Goal: Task Accomplishment & Management: Complete application form

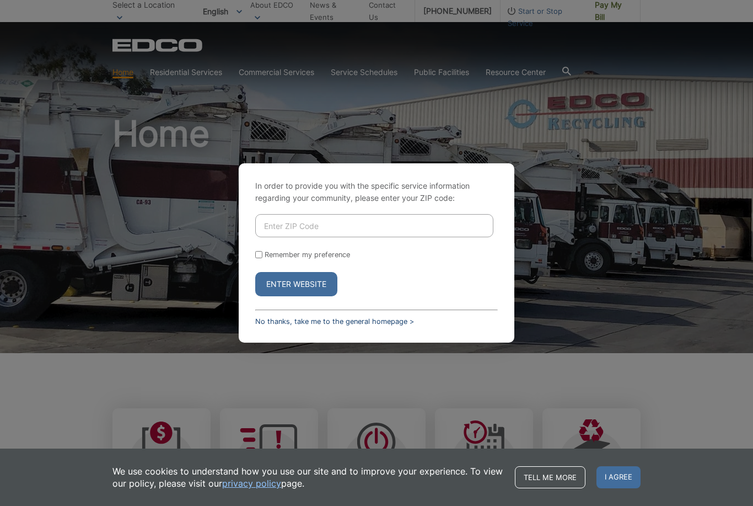
click at [329, 325] on link "No thanks, take me to the general homepage >" at bounding box center [334, 321] width 159 height 8
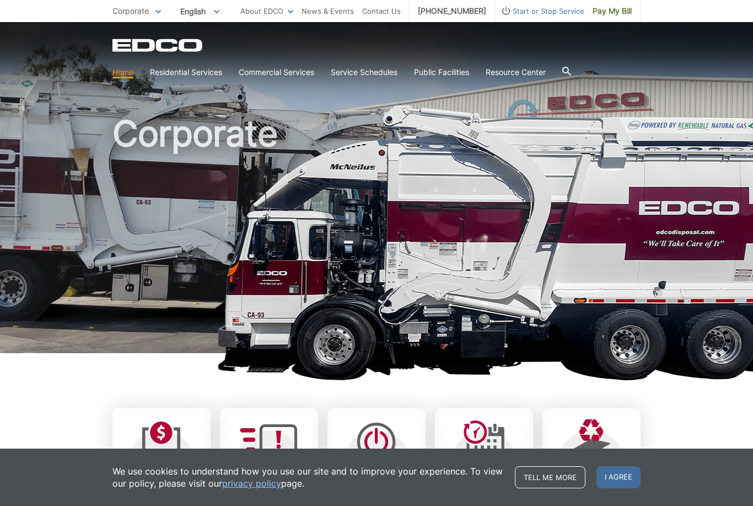
click at [539, 16] on span "Start or Stop Service" at bounding box center [539, 11] width 89 height 12
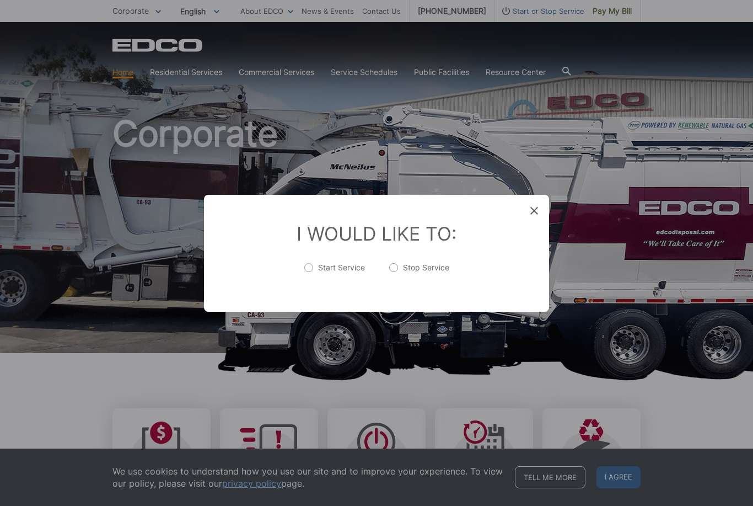
click at [304, 267] on label "Start Service" at bounding box center [334, 273] width 61 height 22
radio input "true"
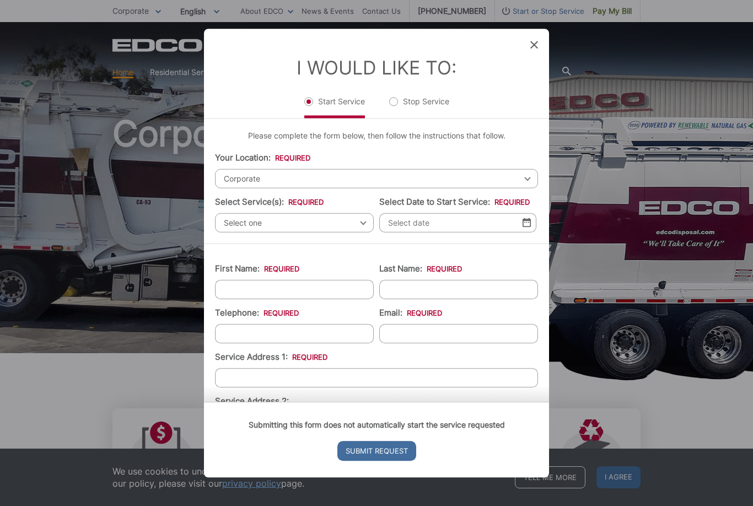
click at [315, 169] on span "Corporate" at bounding box center [376, 178] width 323 height 19
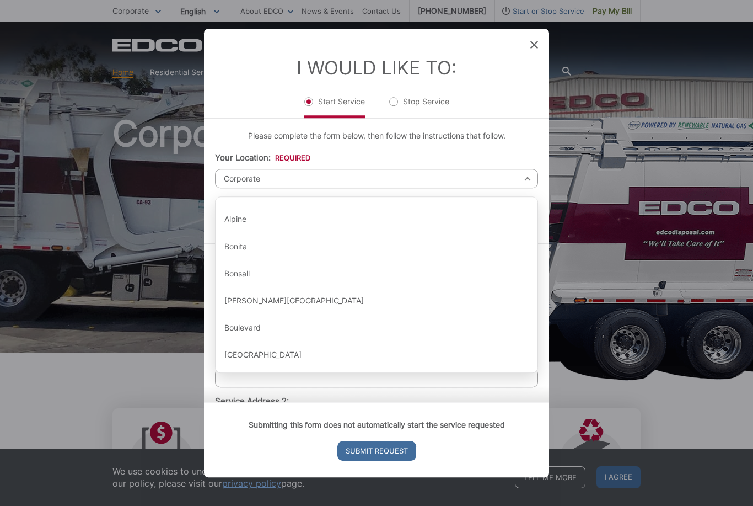
scroll to position [18, 0]
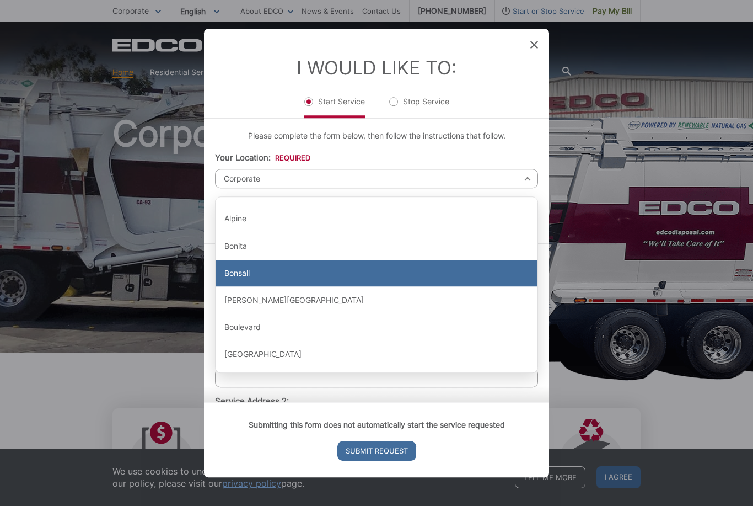
click at [255, 266] on div "Bonsall" at bounding box center [377, 273] width 322 height 26
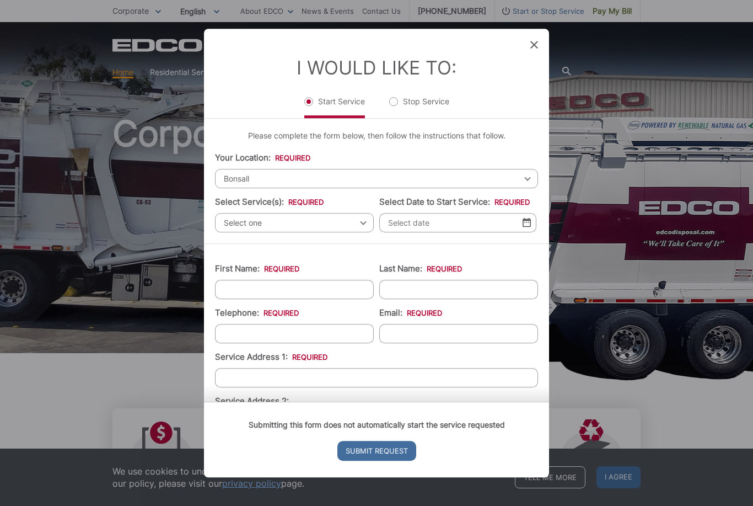
click at [286, 217] on span "Select one" at bounding box center [294, 222] width 159 height 19
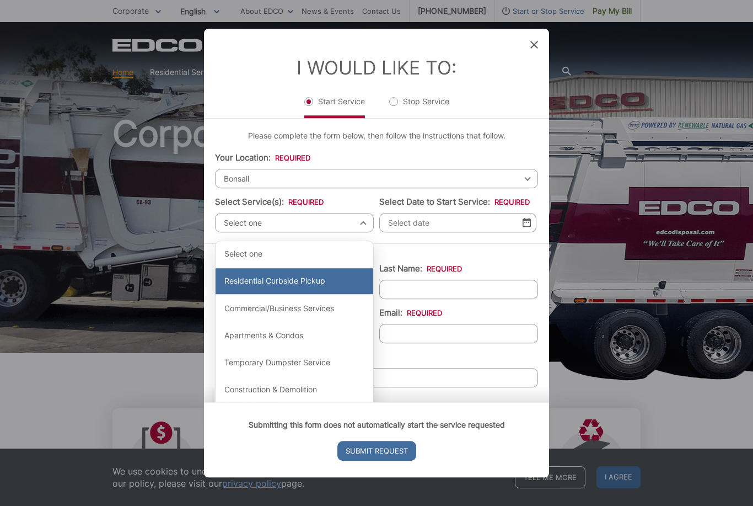
click at [319, 277] on div "Residential Curbside Pickup" at bounding box center [295, 281] width 158 height 26
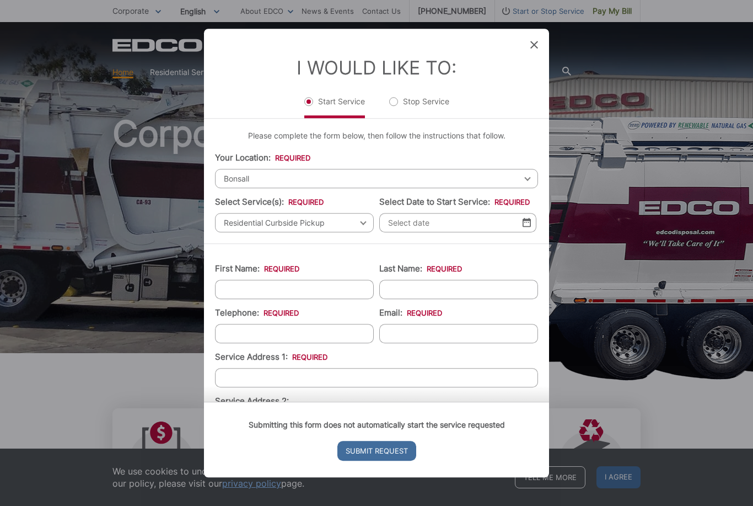
click at [413, 223] on input "Select Date to Start Service: *" at bounding box center [457, 222] width 157 height 19
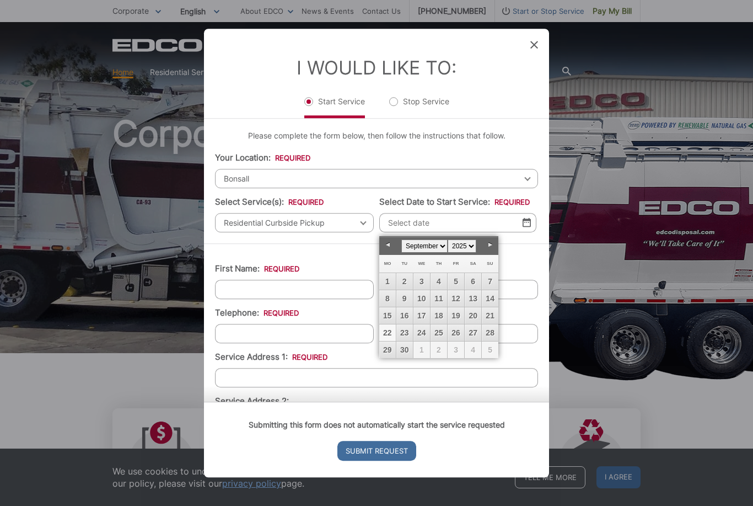
click at [424, 347] on span "1" at bounding box center [421, 349] width 17 height 17
click at [491, 244] on link "Next" at bounding box center [490, 245] width 17 height 17
click at [423, 280] on link "1" at bounding box center [421, 281] width 17 height 17
type input "10/01/2025"
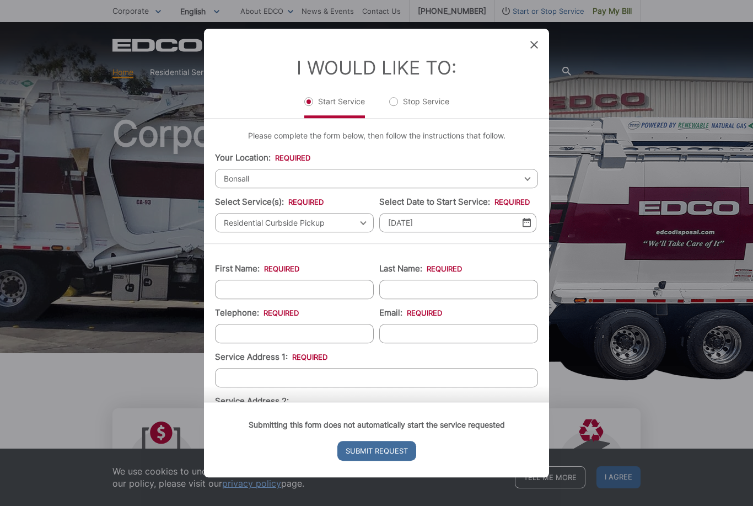
click at [262, 289] on input "First Name: *" at bounding box center [294, 289] width 159 height 19
type input "Jenifer"
click at [410, 294] on input "Last Name: *" at bounding box center [458, 289] width 159 height 19
type input "Bernecki"
click at [262, 334] on input "Telephone: *" at bounding box center [294, 333] width 159 height 19
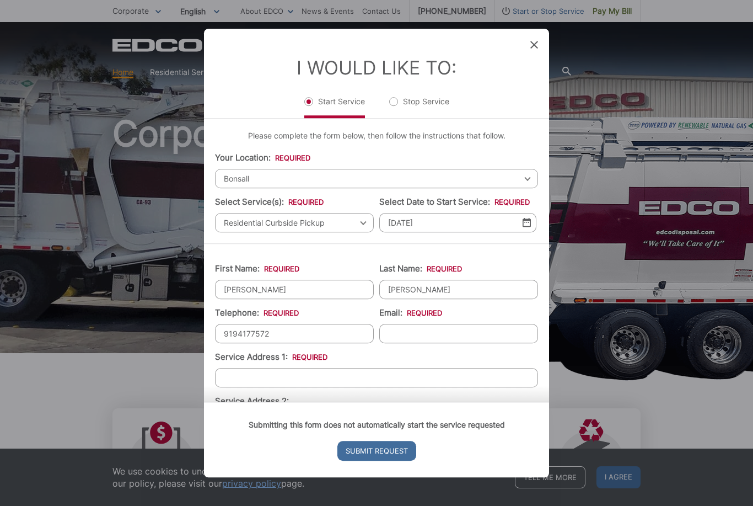
type input "(919) 417-7572"
type input "jenlydon1@yahoo.com"
click at [262, 384] on input "Service Address 1: *" at bounding box center [376, 377] width 323 height 19
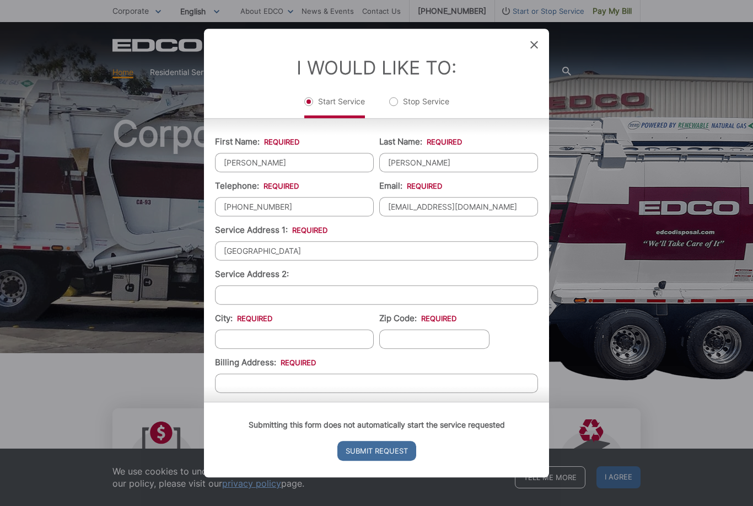
scroll to position [131, 0]
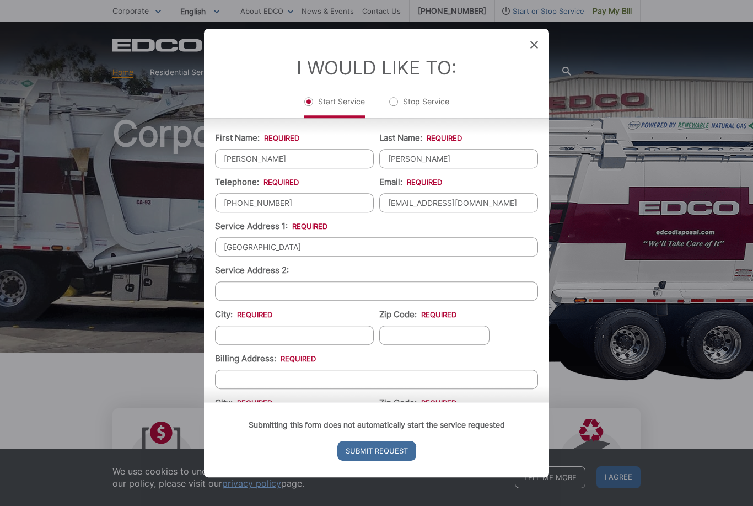
type input "7280 Via Mariposa Norte"
click at [257, 340] on input "City: *" at bounding box center [294, 334] width 159 height 19
type input "Bonsall"
click at [415, 341] on input "Zip Code: *" at bounding box center [434, 334] width 110 height 19
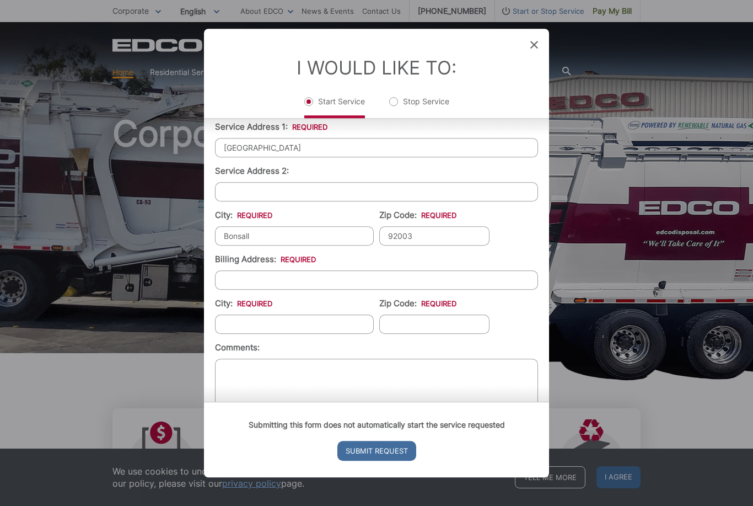
scroll to position [248, 0]
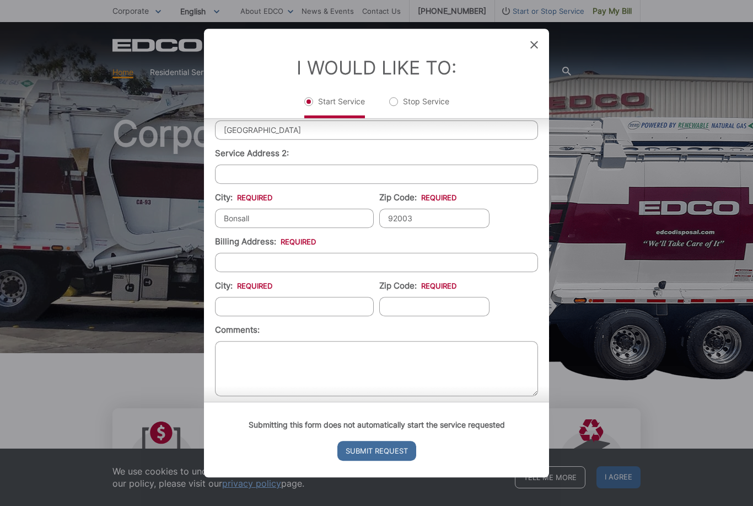
type input "92003"
click at [264, 267] on input "Billing Address: *" at bounding box center [376, 262] width 323 height 19
type input "30195 Ynez Rd"
type input "Temecula"
type input "92592"
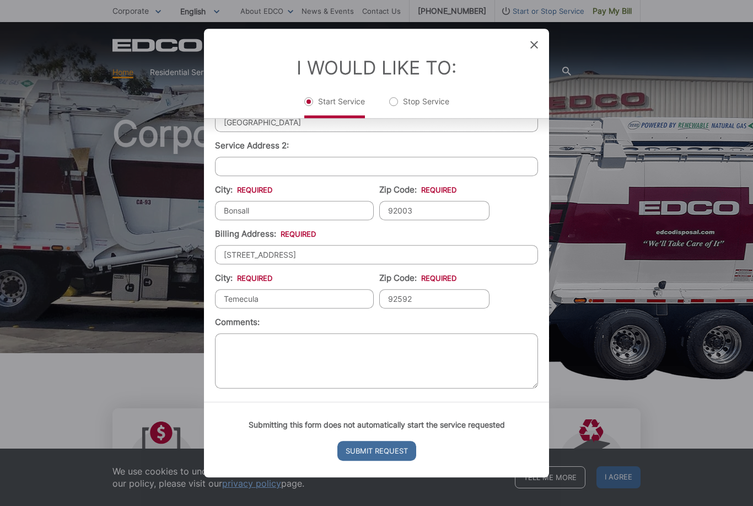
scroll to position [254, 0]
click at [242, 351] on textarea "Comments:" at bounding box center [376, 361] width 323 height 55
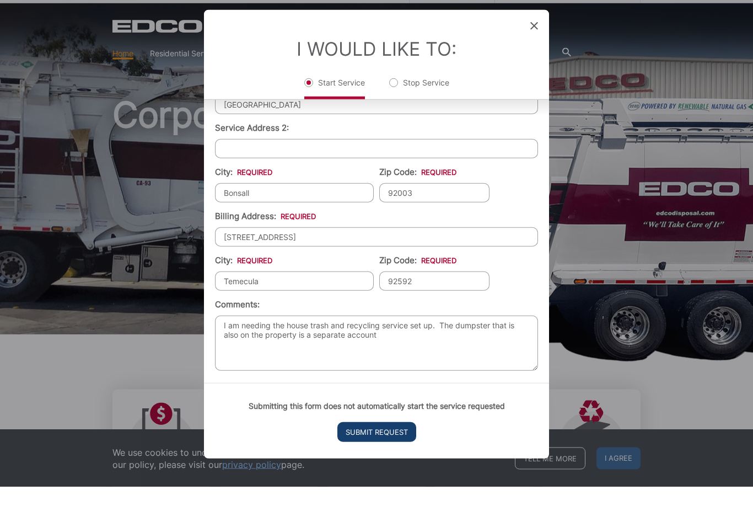
type textarea "I am needing the house trash and recycling service set up. The dumpster that is…"
click at [389, 460] on input "Submit Request" at bounding box center [376, 451] width 79 height 20
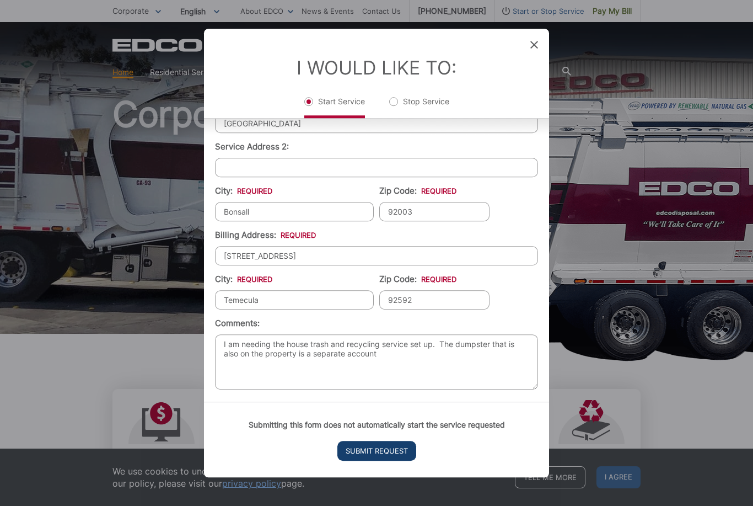
scroll to position [193, 0]
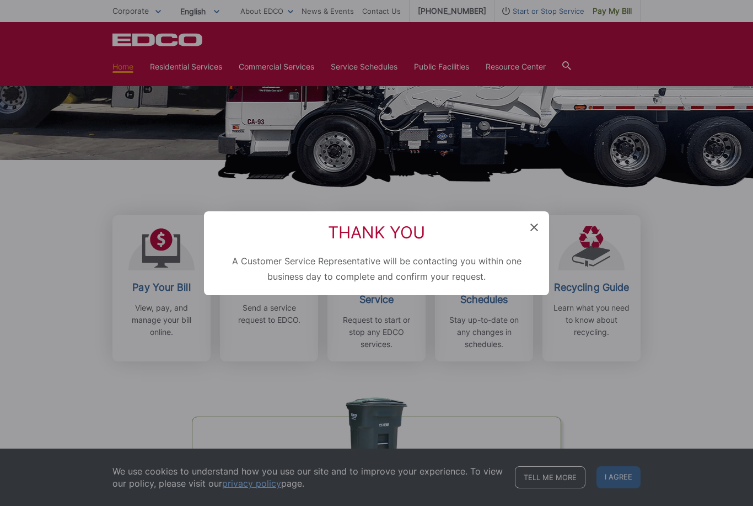
click at [534, 231] on icon at bounding box center [534, 227] width 8 height 8
